Goal: Information Seeking & Learning: Learn about a topic

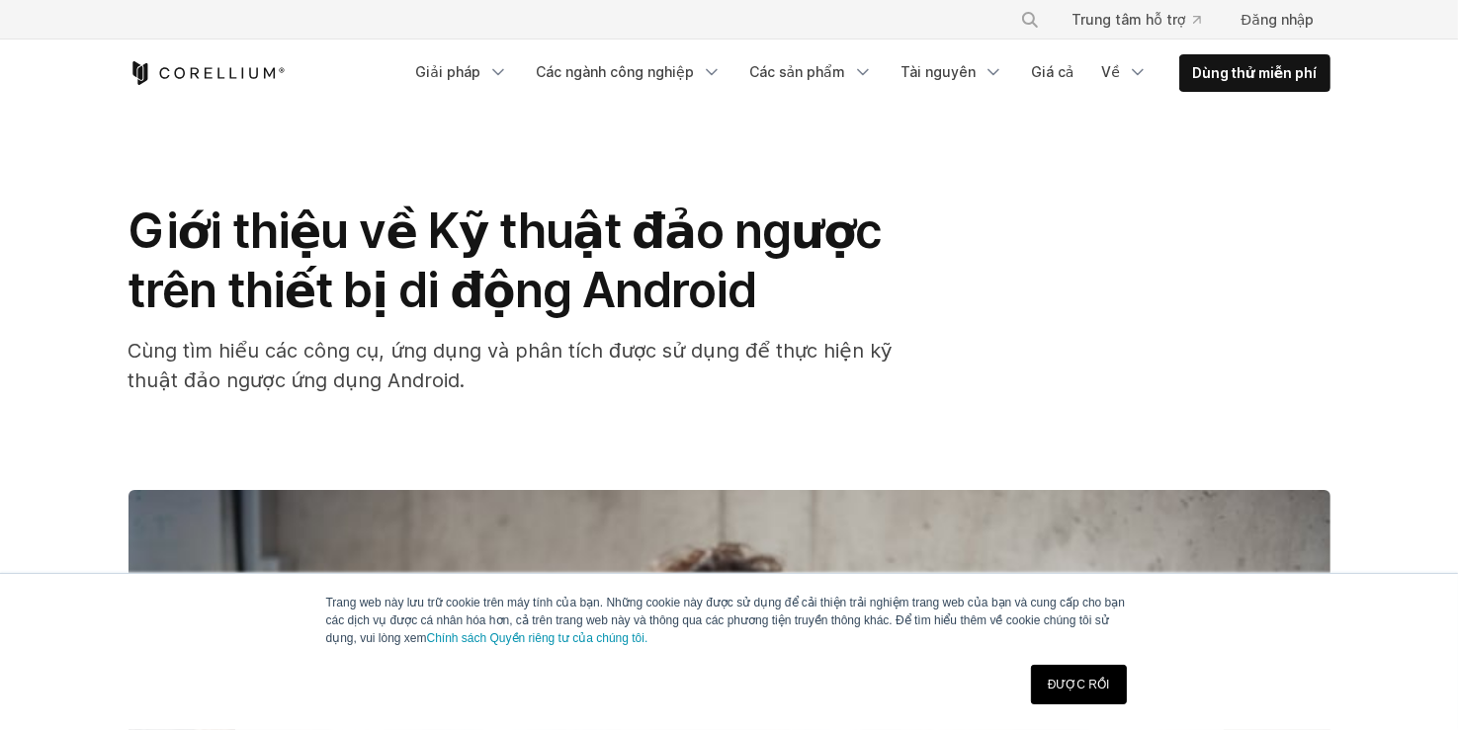
drag, startPoint x: 0, startPoint y: 0, endPoint x: 901, endPoint y: 137, distance: 911.8
click at [901, 137] on div "Giới thiệu về Kỹ thuật đảo ngược trên thiết bị di động Android Cùng tìm hiểu cá…" at bounding box center [729, 684] width 1265 height 1154
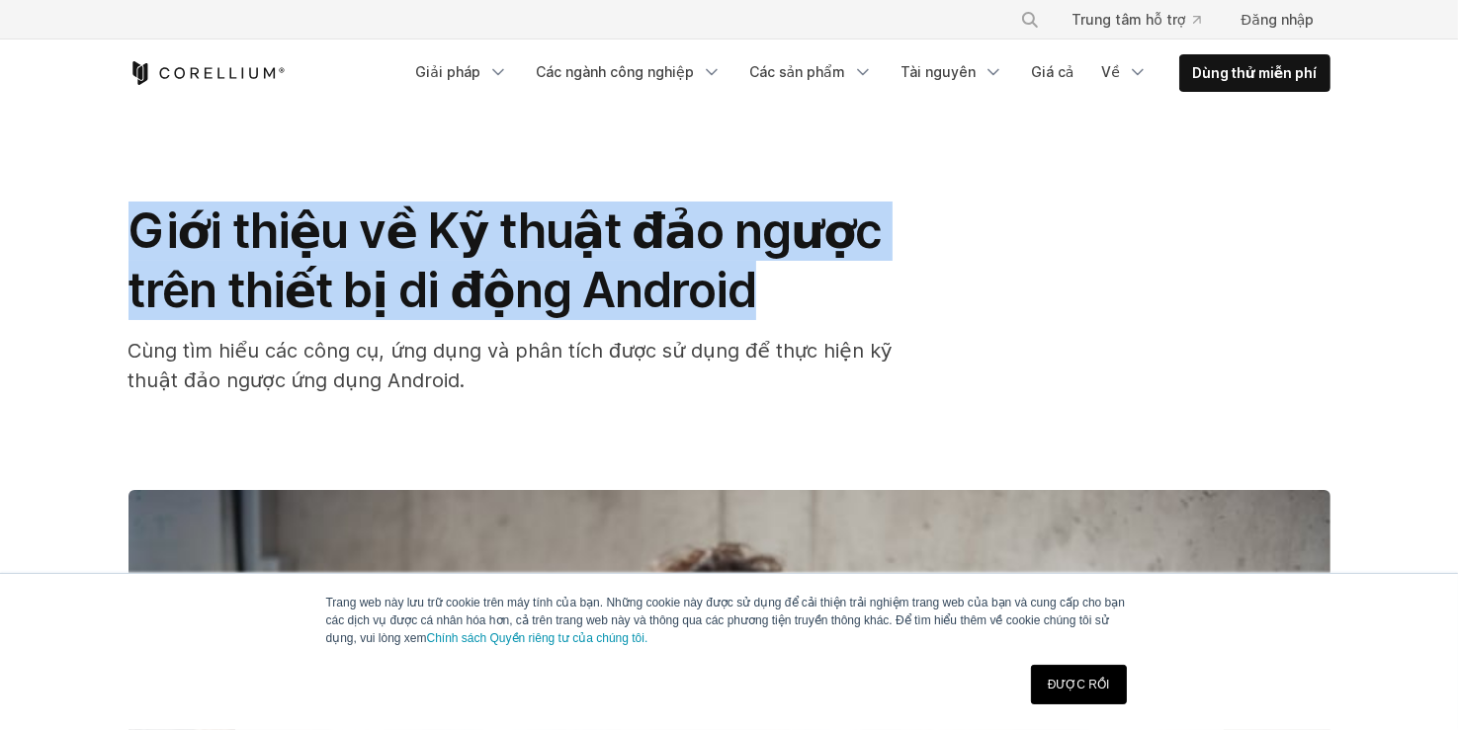
click at [901, 137] on div "Giới thiệu về Kỹ thuật đảo ngược trên thiết bị di động Android Cùng tìm hiểu cá…" at bounding box center [729, 684] width 1265 height 1154
click at [900, 135] on div "Giới thiệu về Kỹ thuật đảo ngược trên thiết bị di động Android Cùng tìm hiểu cá…" at bounding box center [729, 684] width 1265 height 1154
click at [901, 137] on div "Giới thiệu về Kỹ thuật đảo ngược trên thiết bị di động Android Cùng tìm hiểu cá…" at bounding box center [729, 684] width 1265 height 1154
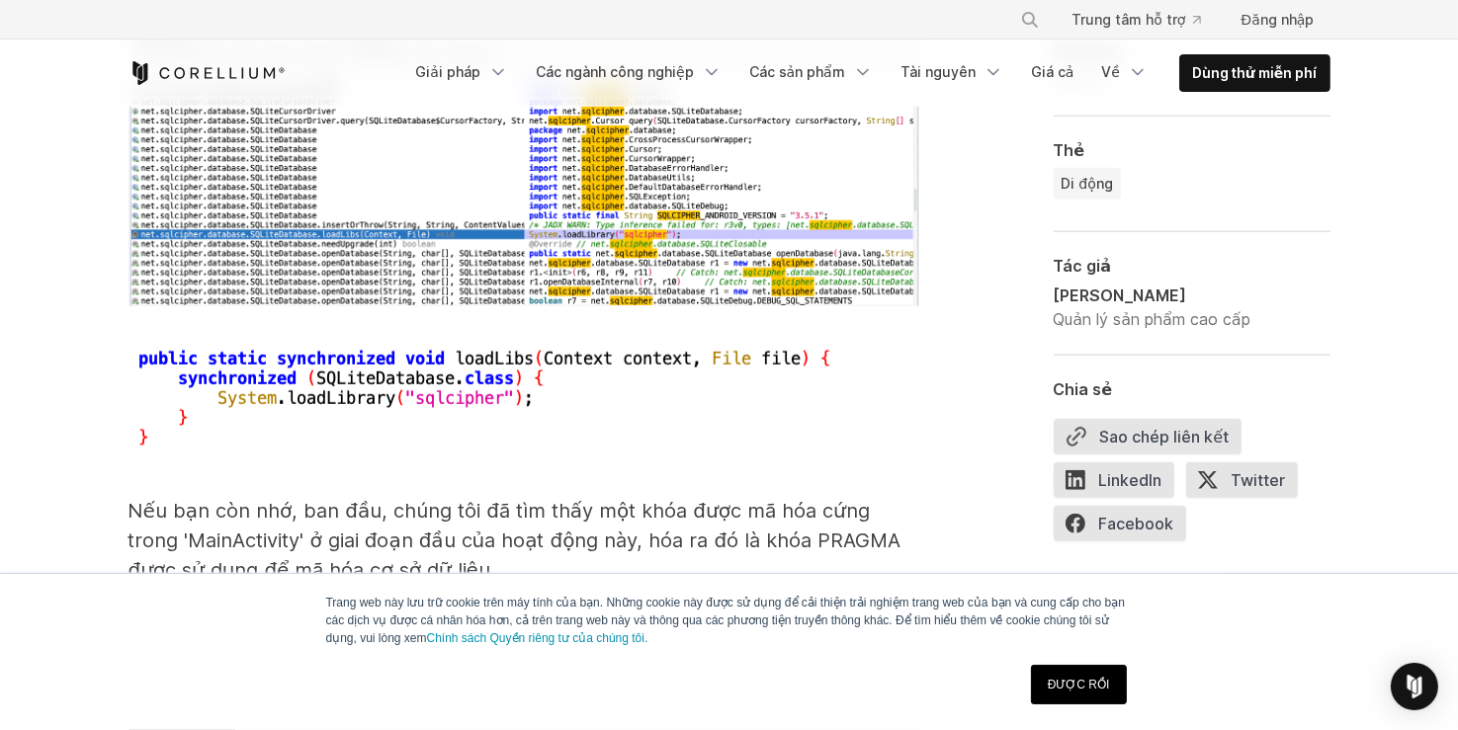
scroll to position [10147, 0]
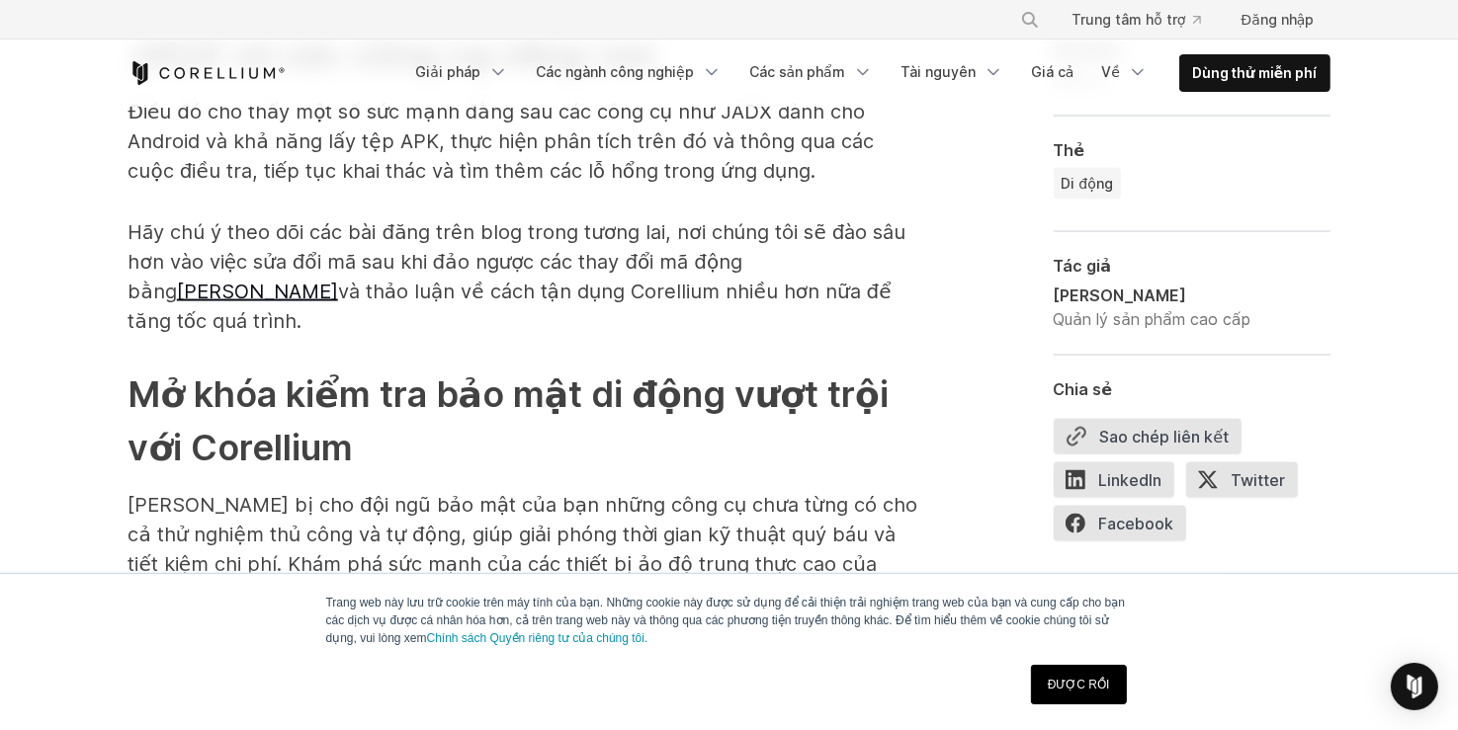
click at [317, 368] on h2 "Mở khóa kiểm tra bảo mật di động vượt trội với Corellium" at bounding box center [523, 421] width 791 height 107
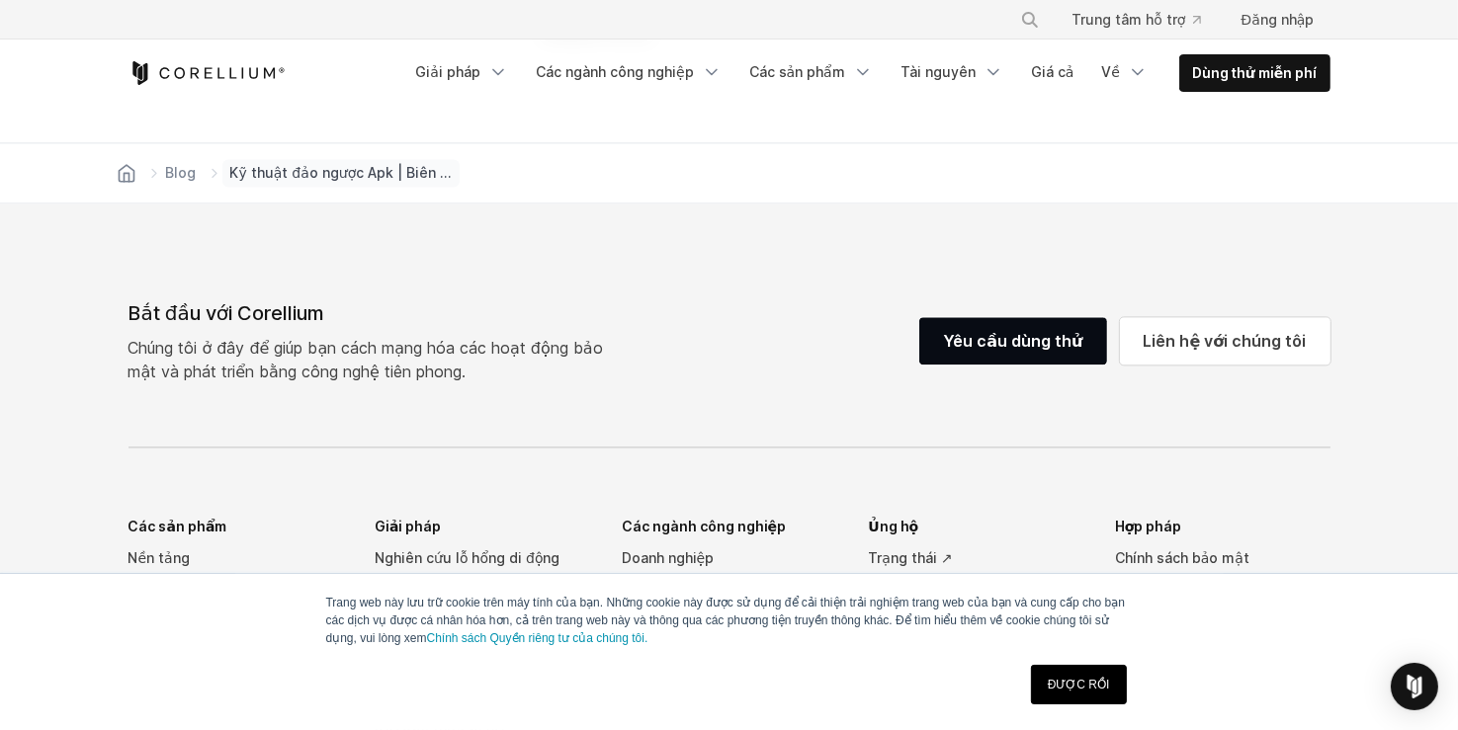
click at [315, 351] on div "Bắt đầu với Corellium Chúng tôi ở đây để giúp bạn cách mạng hóa các hoạt động b…" at bounding box center [729, 679] width 1241 height 763
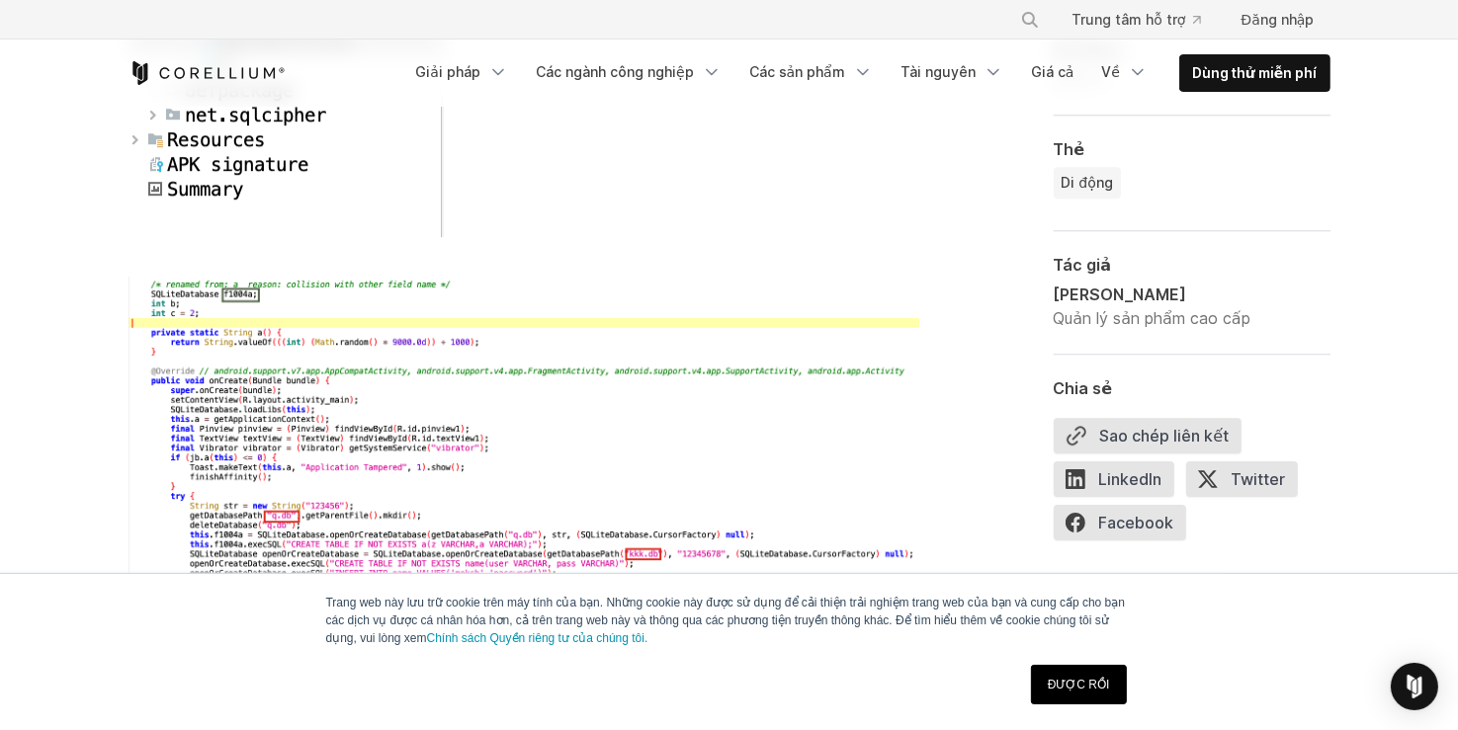
click at [314, 351] on span "Kỹ thuật đảo ngược ứng dụng Android Kỹ thuật đảo ngược một ứng dụng Android thư…" at bounding box center [523, 85] width 791 height 9555
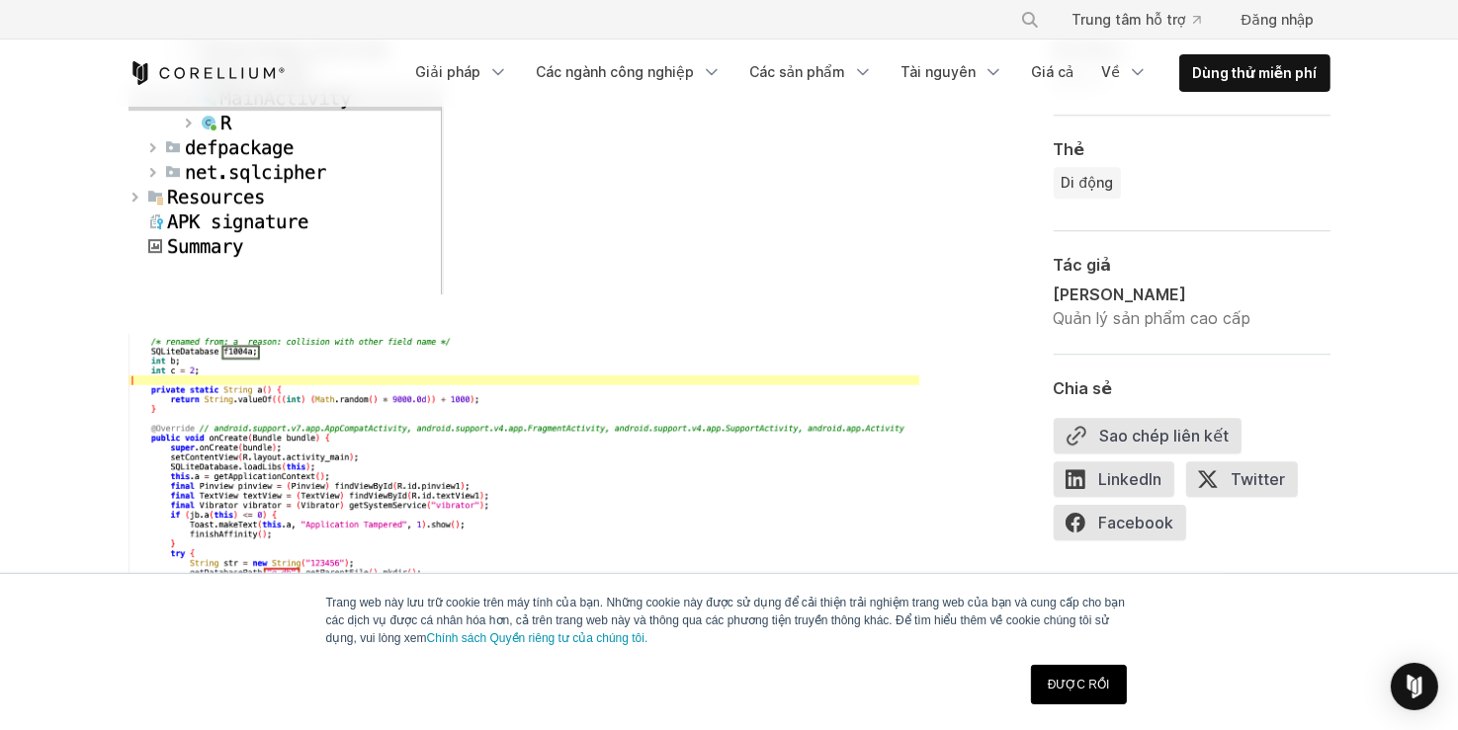
click at [314, 295] on img at bounding box center [285, 101] width 315 height 385
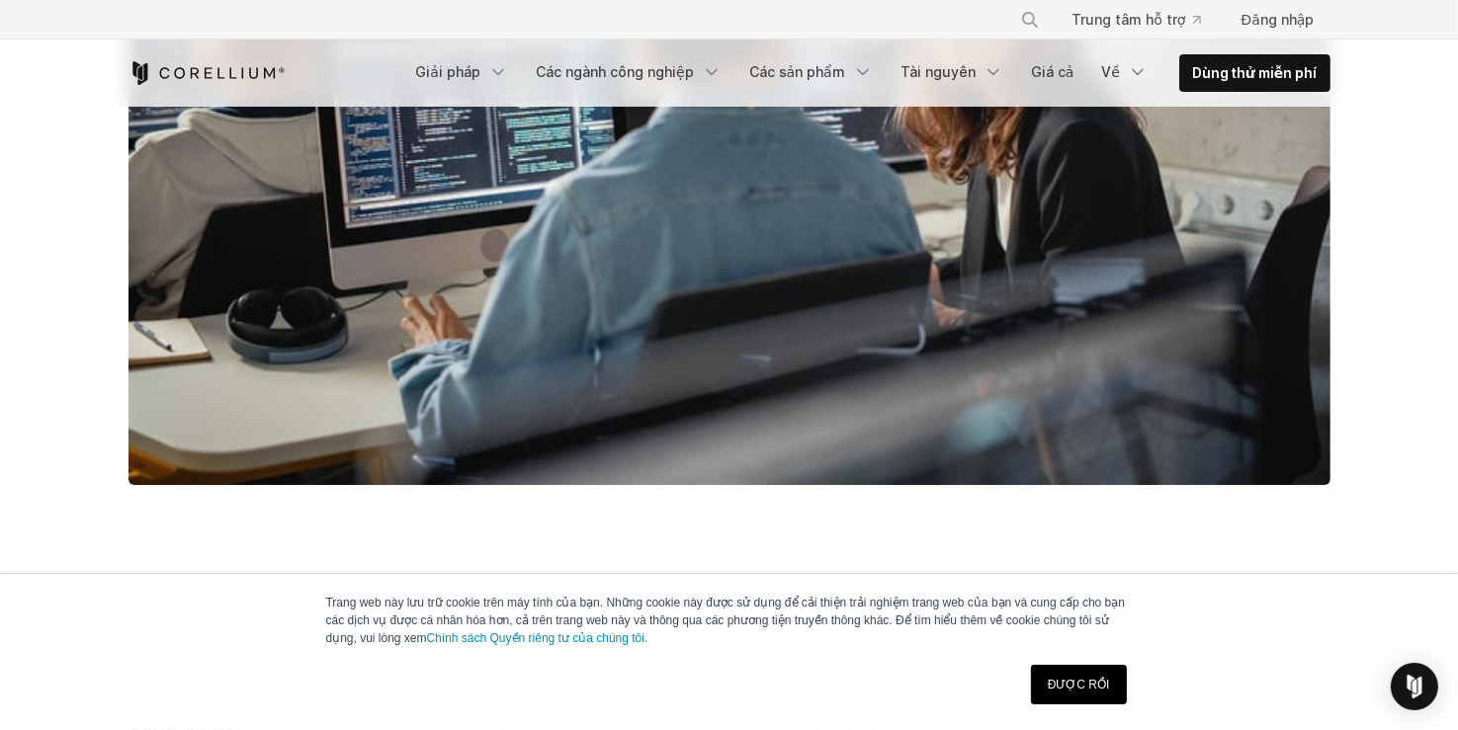
scroll to position [285, 0]
